Goal: Information Seeking & Learning: Check status

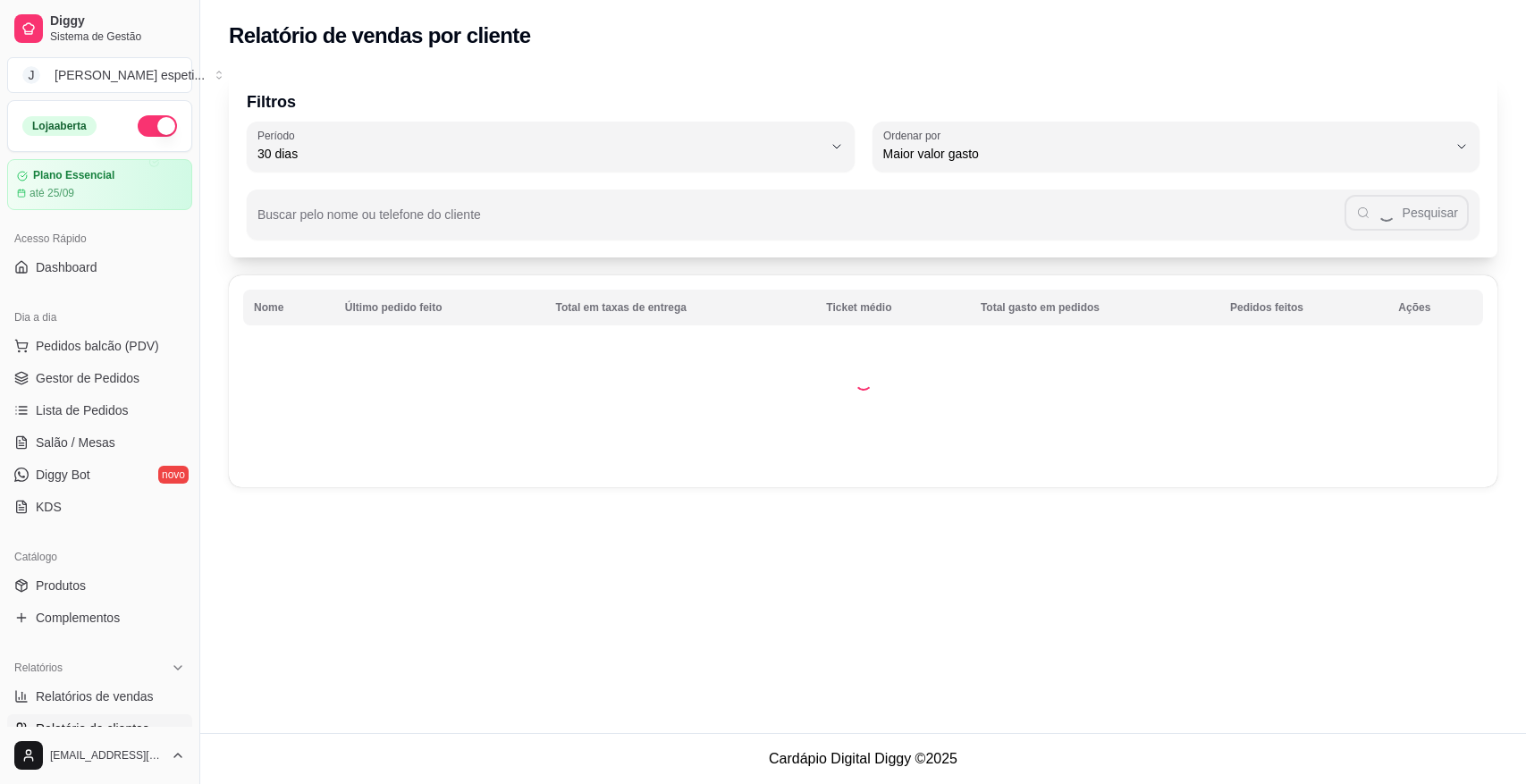
select select "30"
select select "HIGHEST_TOTAL_SPENT_WITH_ORDERS"
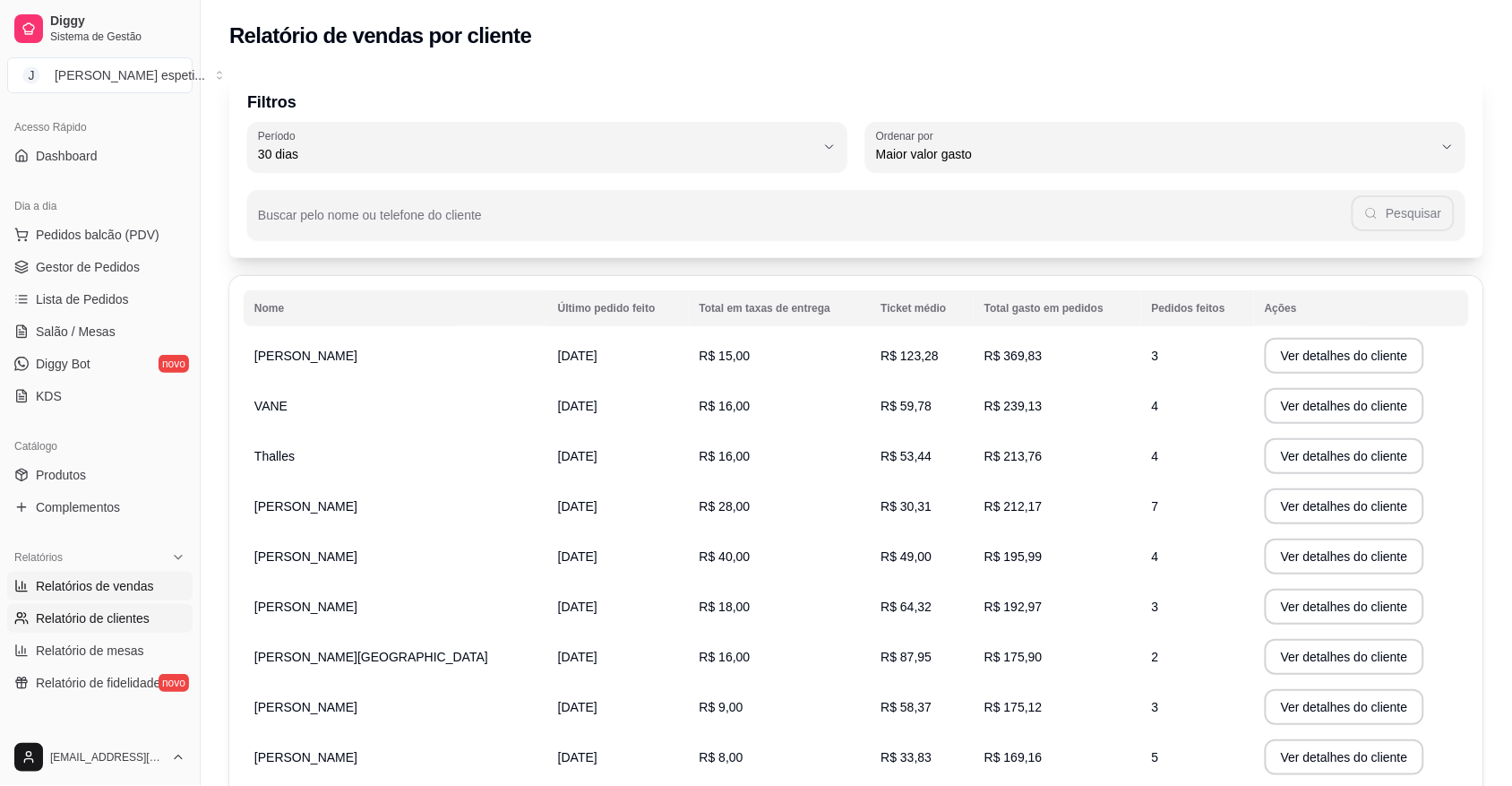
click at [126, 583] on span "Relatórios de vendas" at bounding box center [95, 585] width 118 height 18
select select "ALL"
select select "0"
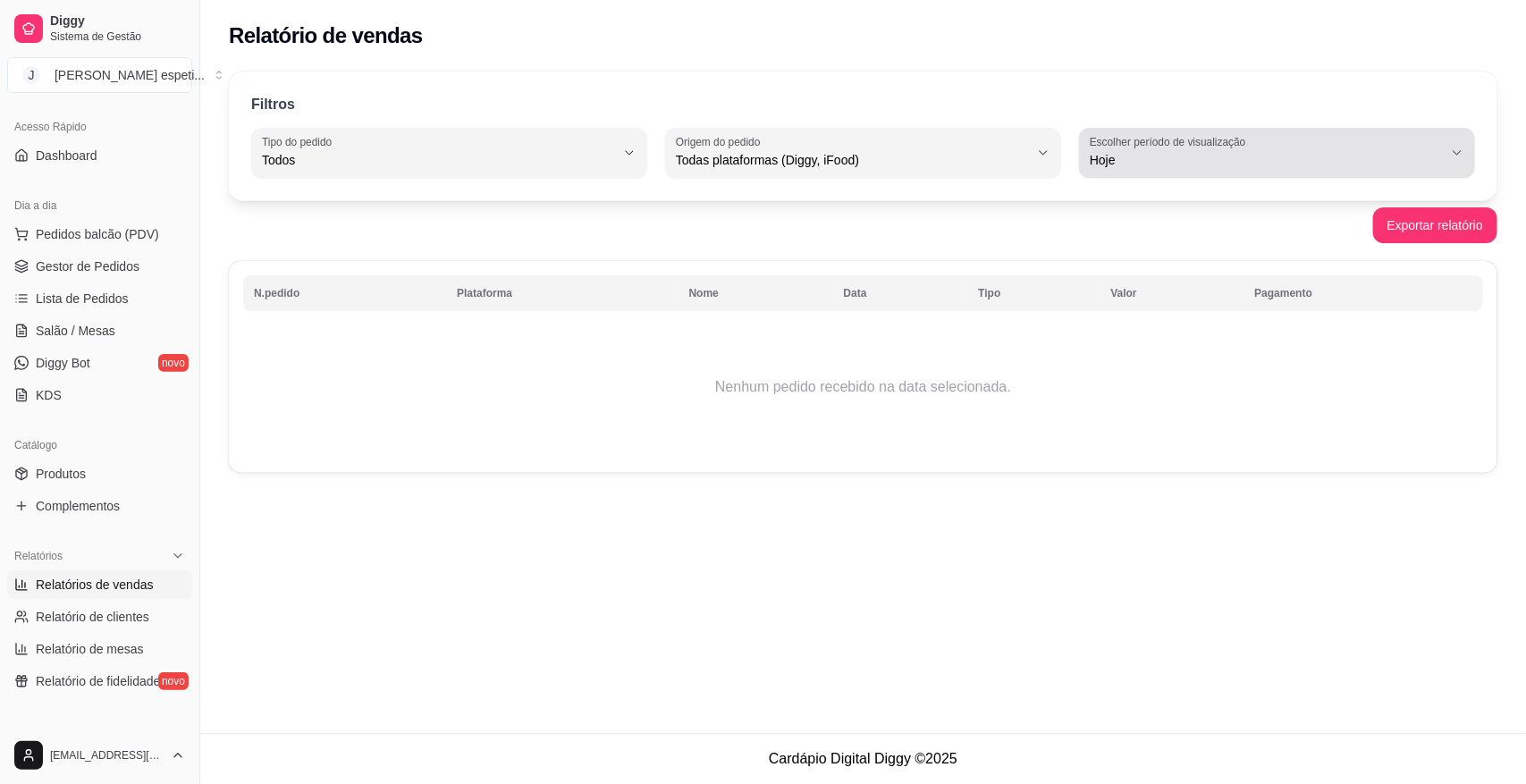
click at [1469, 153] on button "Escolher período de visualização Hoje" at bounding box center [1277, 152] width 396 height 50
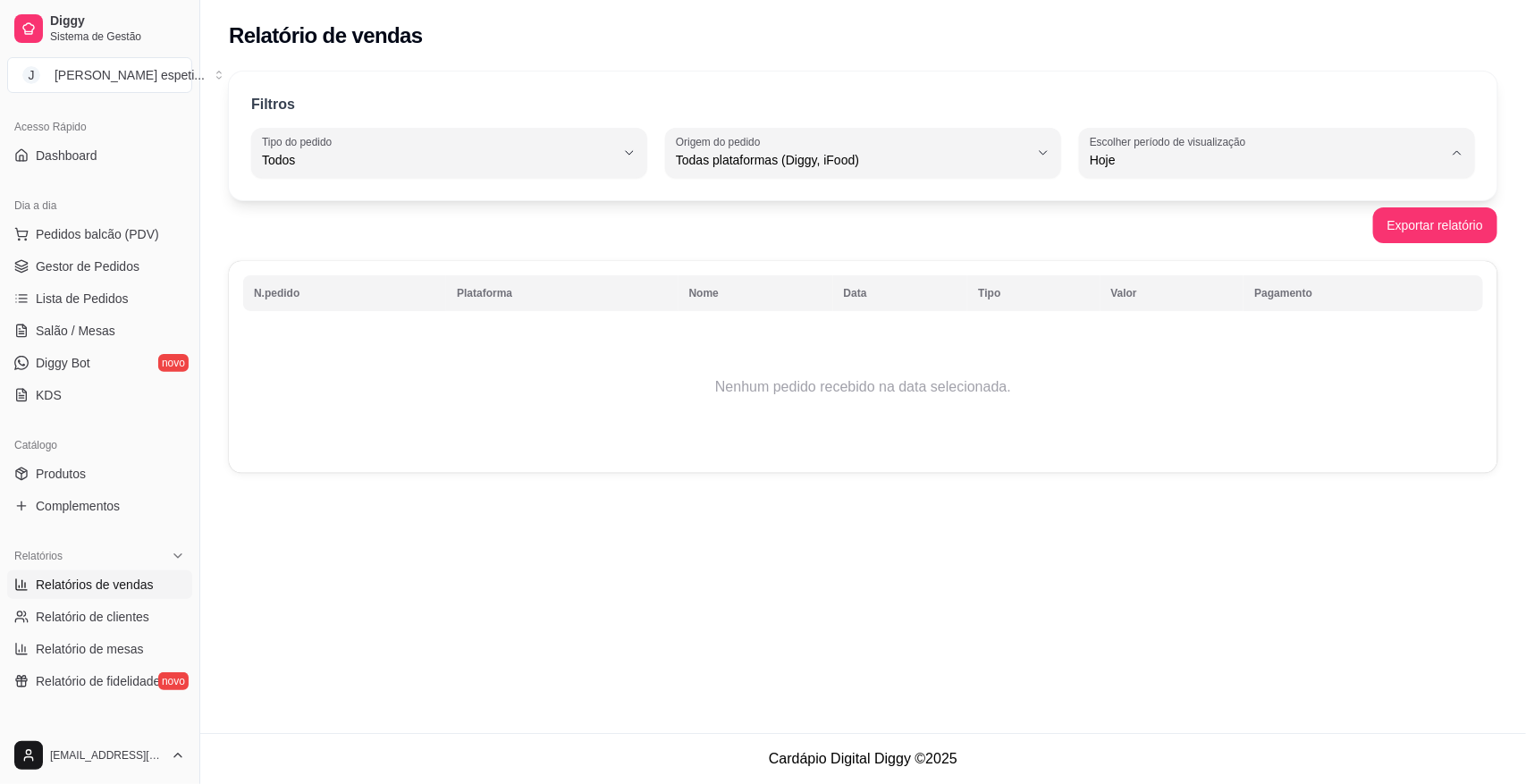
click at [1132, 226] on span "Ontem" at bounding box center [1267, 232] width 336 height 17
type input "1"
select select "1"
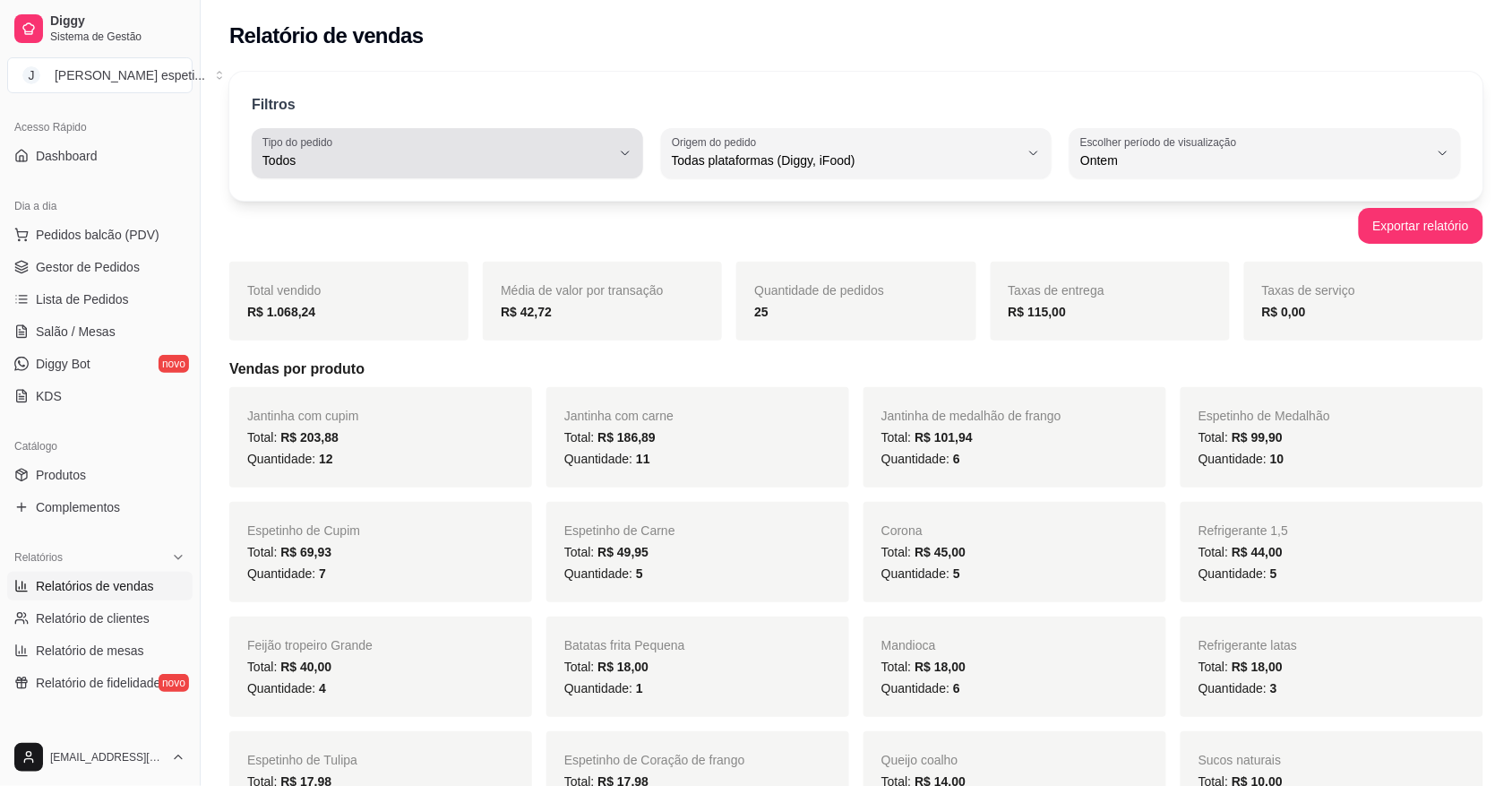
click at [624, 148] on icon "button" at bounding box center [625, 152] width 14 height 14
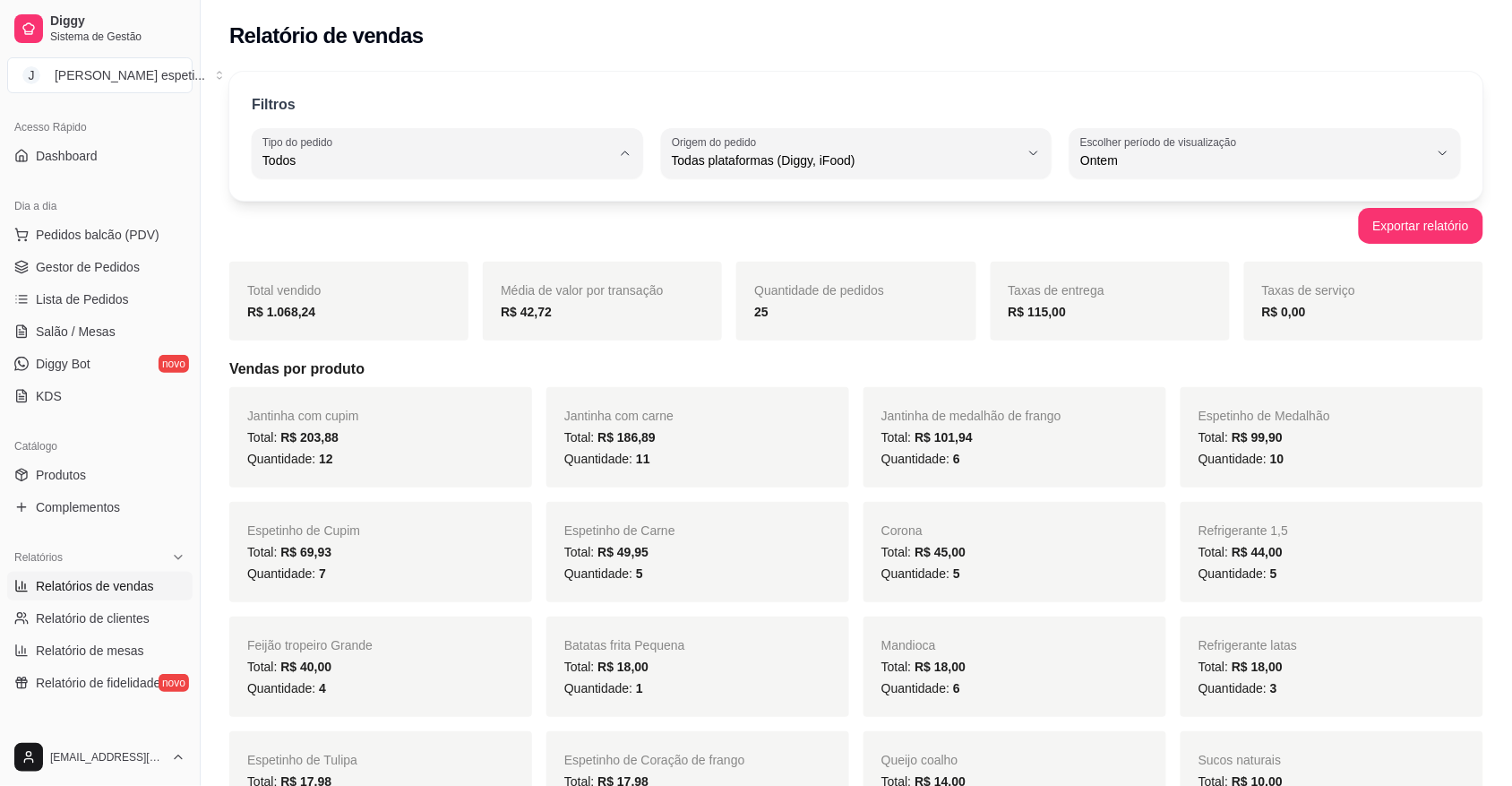
click at [572, 233] on span "Entrega" at bounding box center [438, 232] width 331 height 17
type input "DELIVERY"
select select "DELIVERY"
click at [1341, 59] on div "Relatório de vendas" at bounding box center [857, 30] width 1311 height 61
click at [111, 265] on span "Gestor de Pedidos" at bounding box center [88, 267] width 104 height 18
